Goal: Complete application form

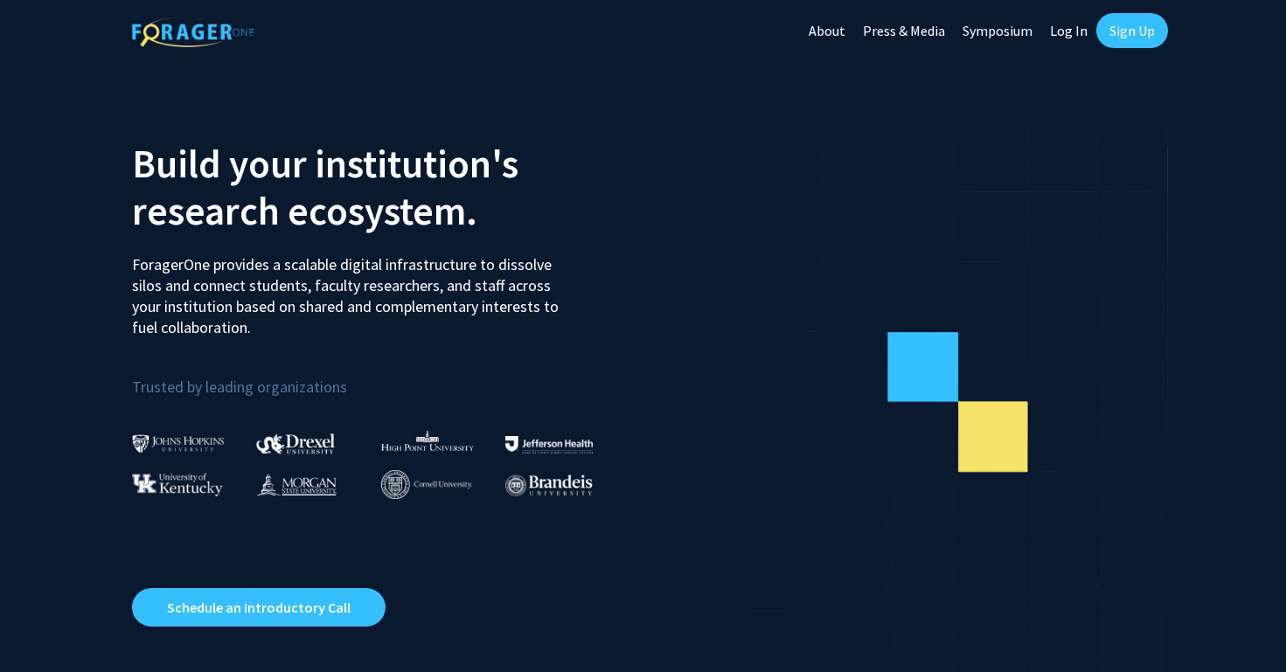
click at [1070, 39] on link "Log In" at bounding box center [1069, 30] width 55 height 61
select select
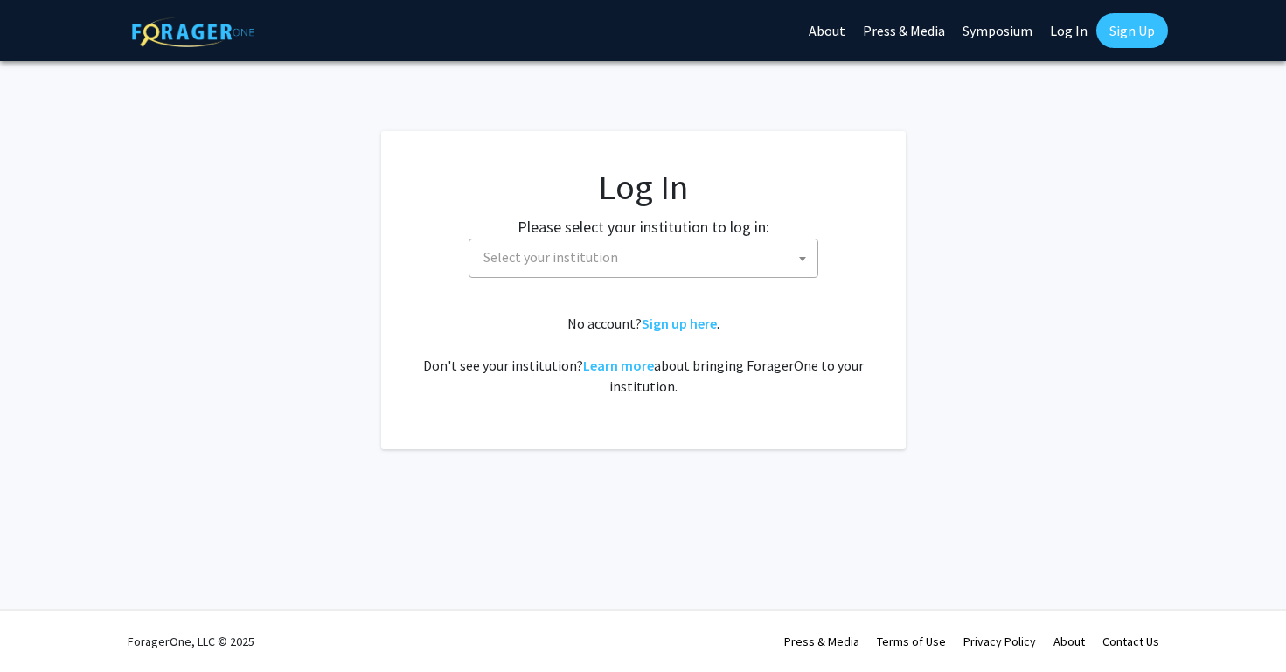
click at [736, 263] on span "Select your institution" at bounding box center [647, 258] width 341 height 36
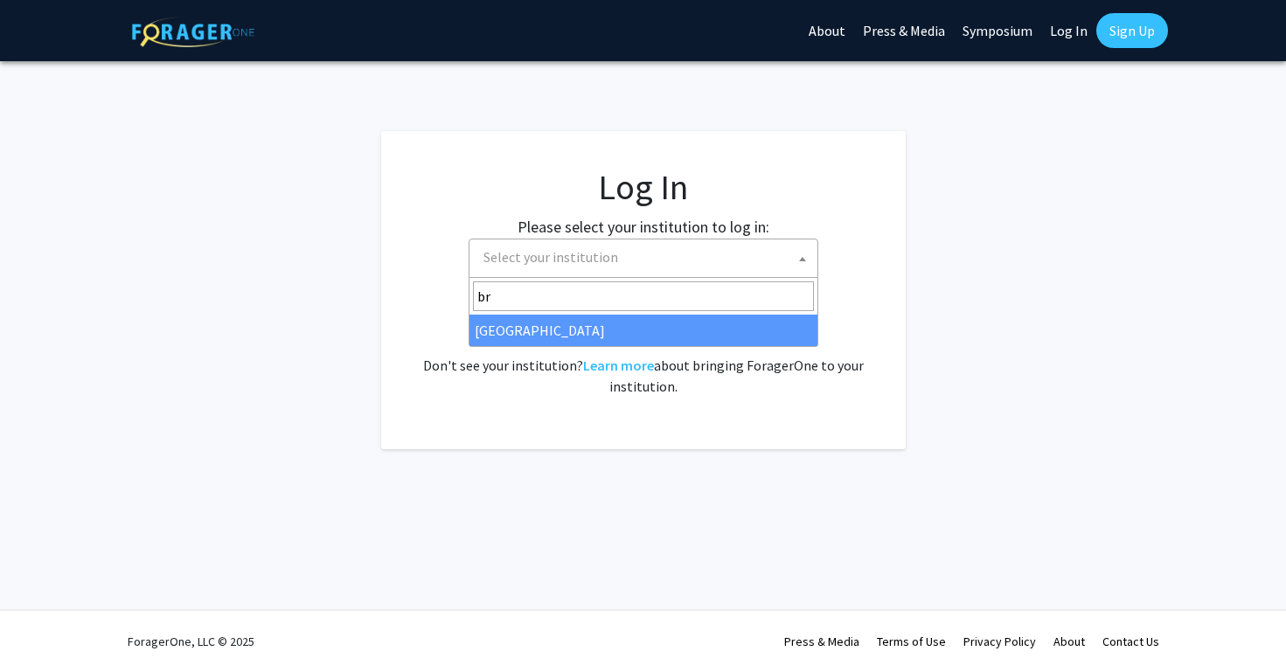
type input "br"
select select "10"
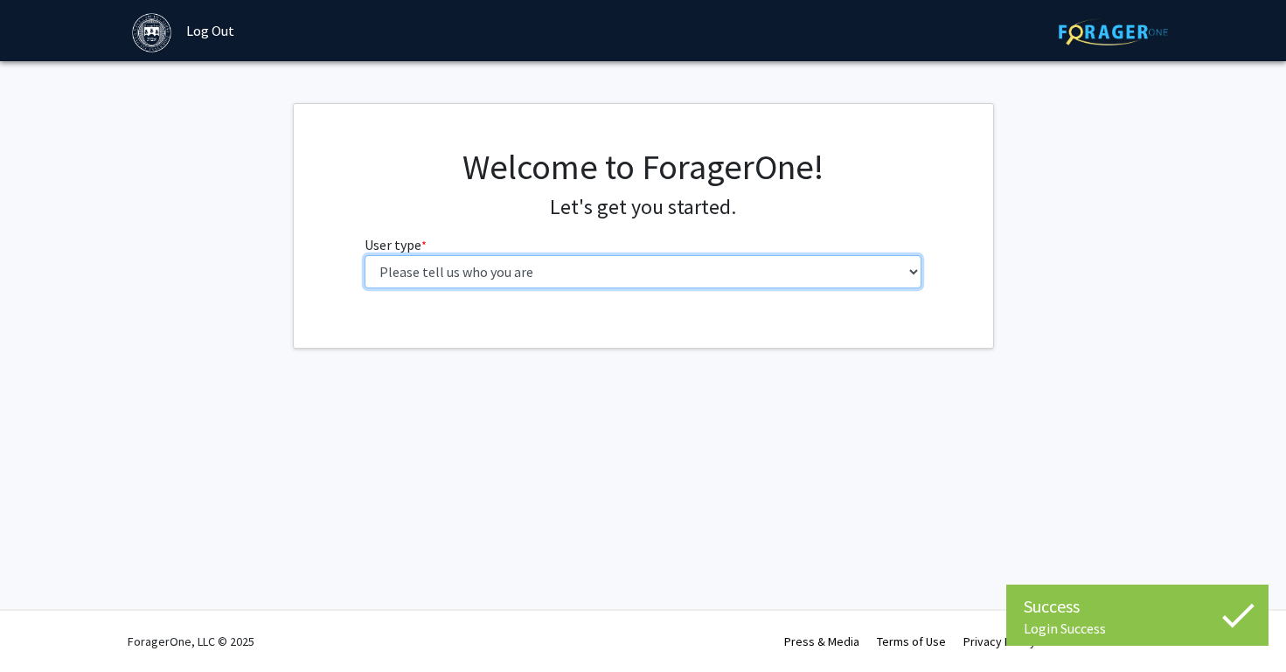
select select "1: undergrad"
click option "Undergraduate Student" at bounding box center [0, 0] width 0 height 0
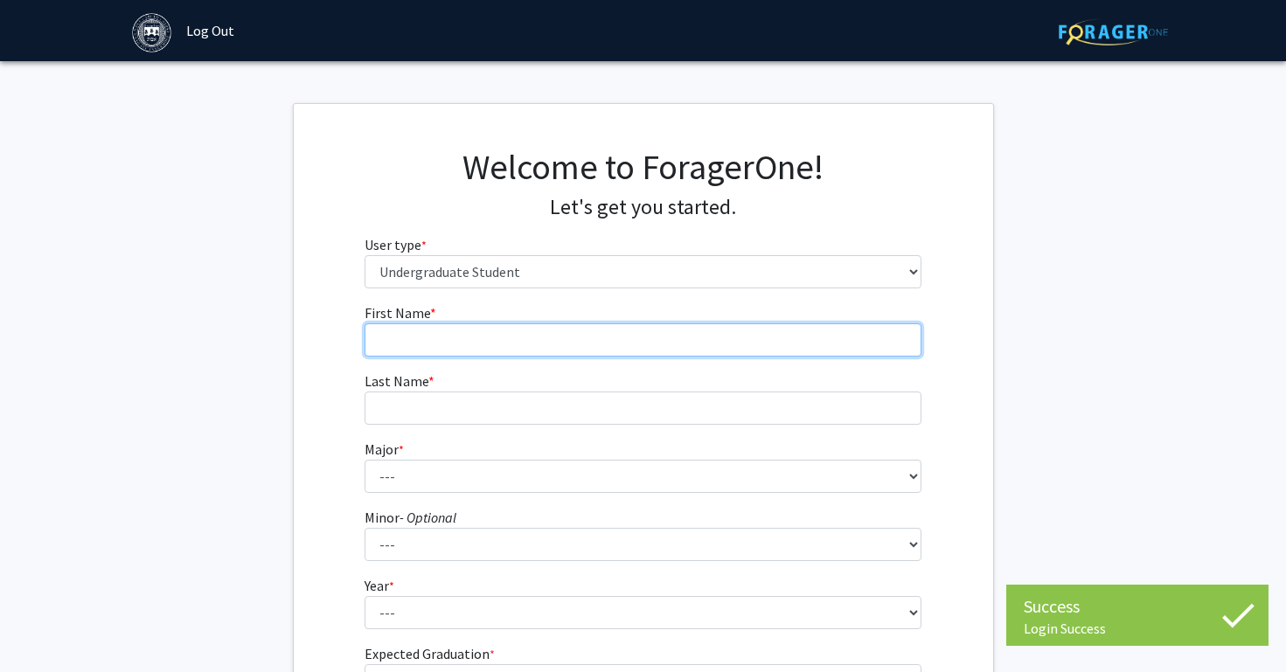
click at [490, 345] on input "First Name * required" at bounding box center [643, 340] width 557 height 33
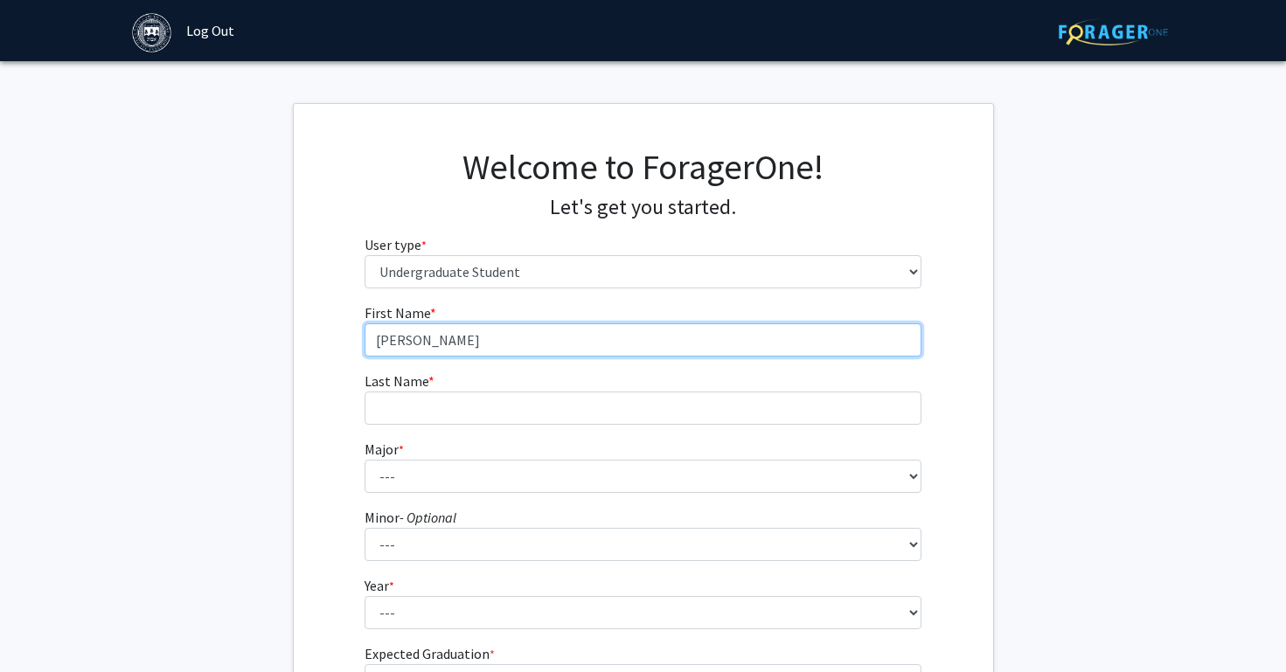
type input "Cora"
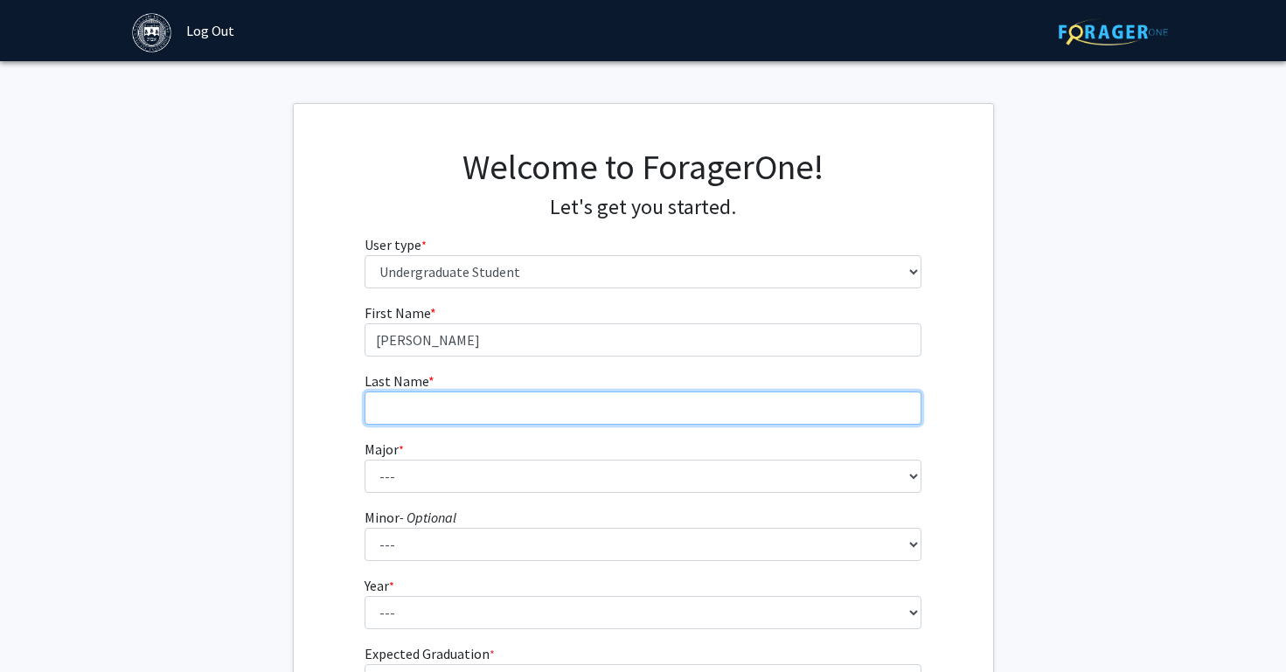
click at [463, 415] on input "Last Name * required" at bounding box center [643, 408] width 557 height 33
type input "Eng-Sanger"
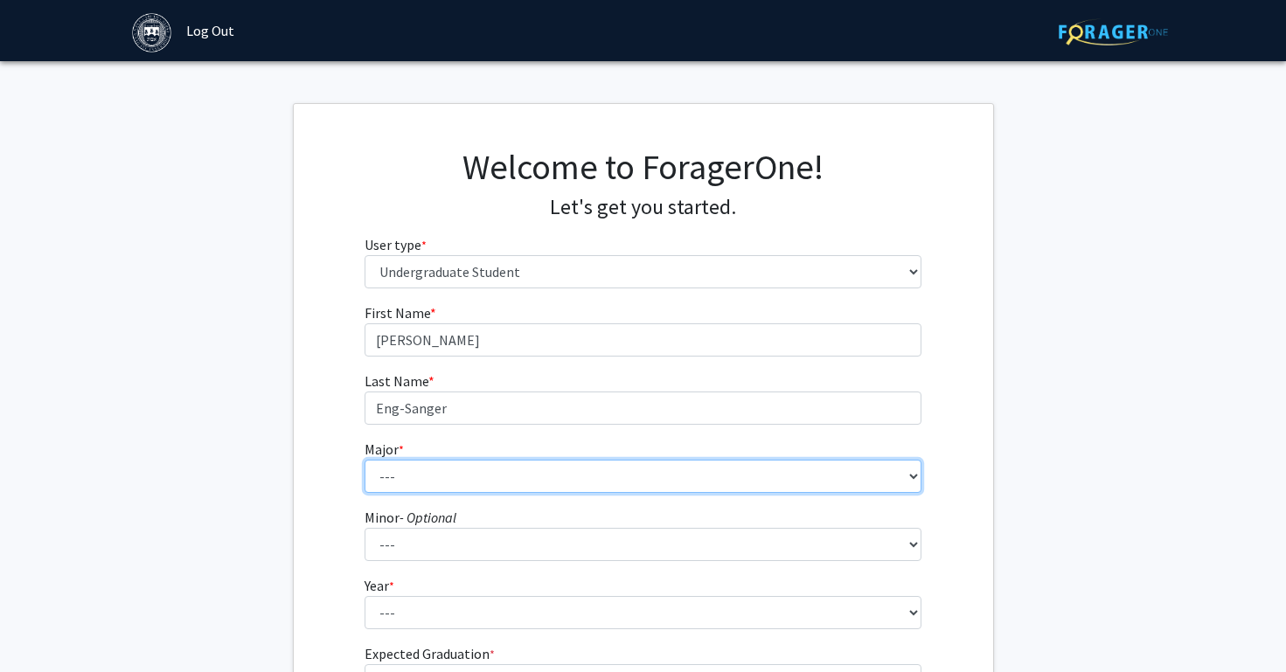
click at [365, 460] on select "--- African and African American Studies American Studies Anthropology Applied …" at bounding box center [643, 476] width 557 height 33
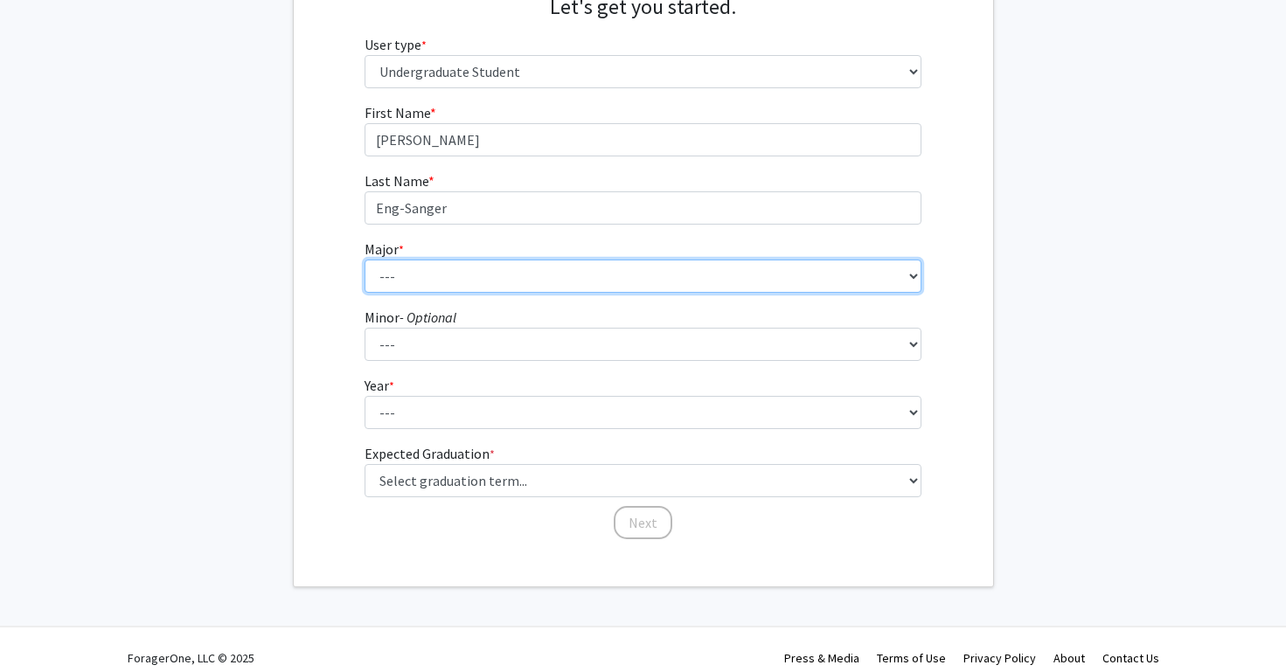
scroll to position [217, 0]
